Goal: Navigation & Orientation: Find specific page/section

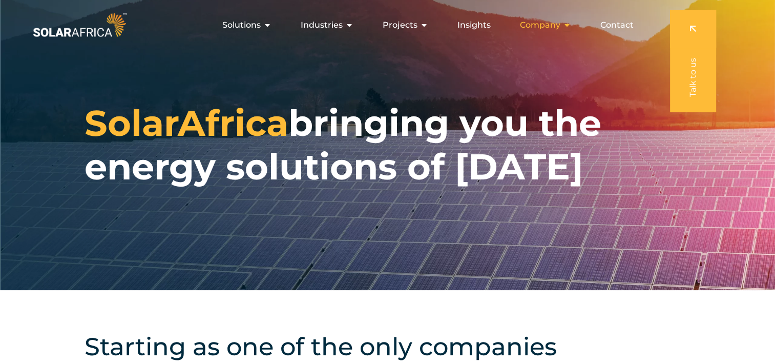
click at [569, 24] on icon "Menu" at bounding box center [567, 25] width 8 height 8
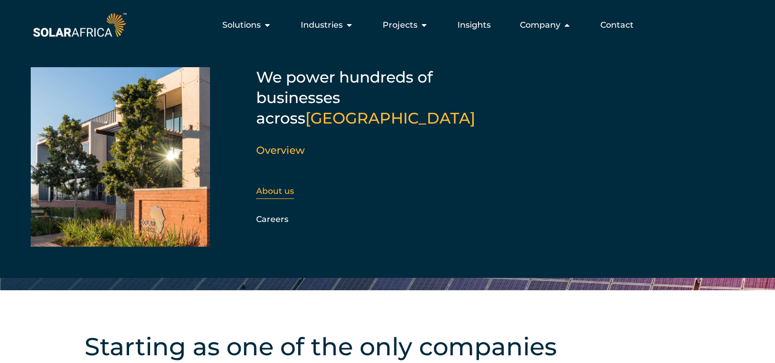
click at [282, 186] on link "About us" at bounding box center [275, 191] width 38 height 10
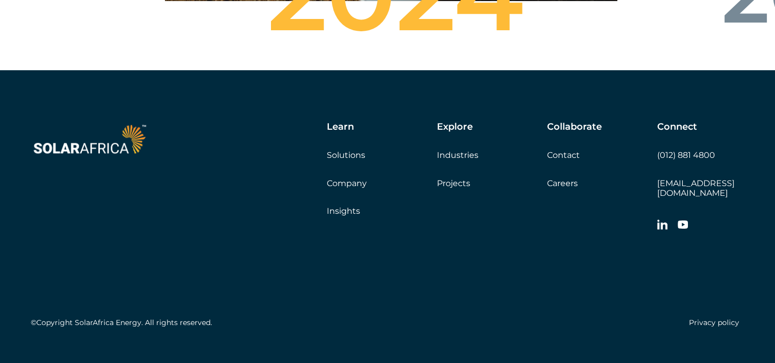
scroll to position [3700, 0]
